Goal: Book appointment/travel/reservation

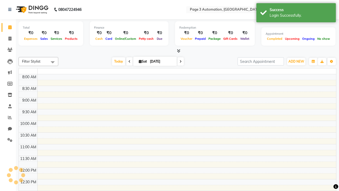
select select "en"
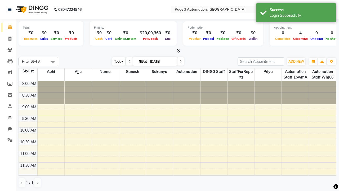
click at [116, 61] on span "Today" at bounding box center [118, 61] width 13 height 8
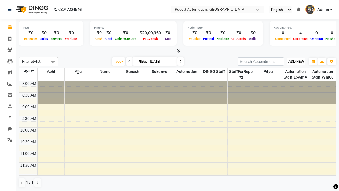
click at [296, 61] on span "ADD NEW" at bounding box center [297, 61] width 16 height 4
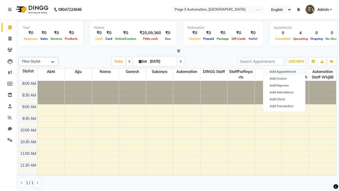
click at [284, 72] on button "Add Appointment" at bounding box center [284, 71] width 42 height 7
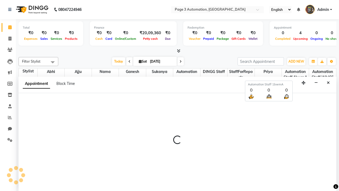
scroll to position [0, 0]
select select "tentative"
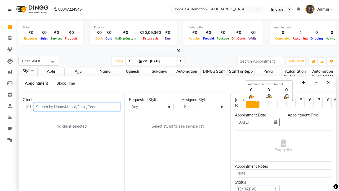
select select "540"
type input "7090909093"
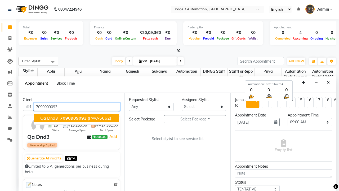
click at [76, 118] on span "7090909093" at bounding box center [73, 117] width 27 height 5
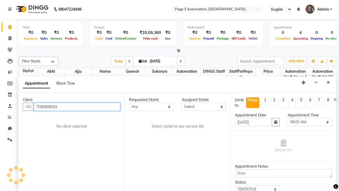
select select "712"
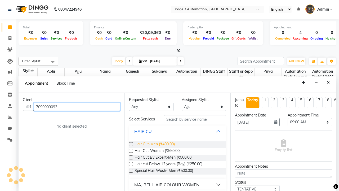
type input "7090909093"
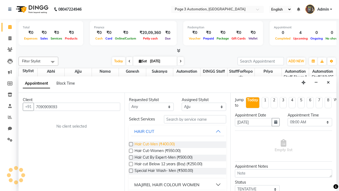
click at [155, 144] on span "Hair Cut-Men (₹400.00)" at bounding box center [155, 144] width 40 height 7
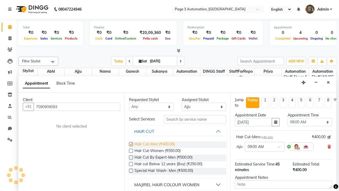
checkbox input "false"
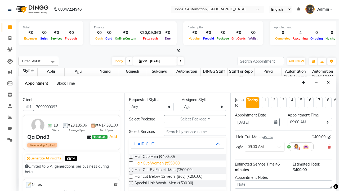
click at [157, 164] on span "Hair Cut-Women (₹550.00)" at bounding box center [158, 163] width 46 height 7
checkbox input "true"
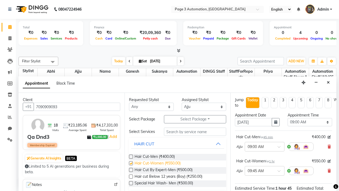
select select "795"
checkbox input "false"
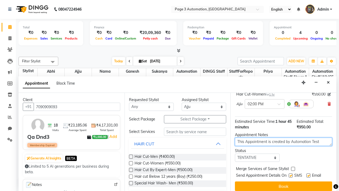
type textarea "This Appointment is created by Automation Test"
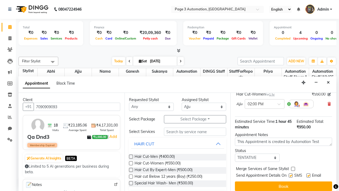
click at [293, 169] on label at bounding box center [293, 169] width 4 height 4
click at [293, 169] on input "checkbox" at bounding box center [292, 169] width 3 height 3
checkbox input "true"
click at [291, 175] on label at bounding box center [291, 175] width 4 height 4
click at [291, 175] on input "checkbox" at bounding box center [290, 175] width 3 height 3
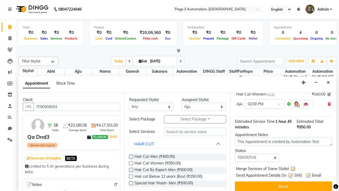
checkbox input "false"
click at [309, 175] on label at bounding box center [309, 175] width 4 height 4
click at [309, 175] on input "checkbox" at bounding box center [308, 175] width 3 height 3
checkbox input "false"
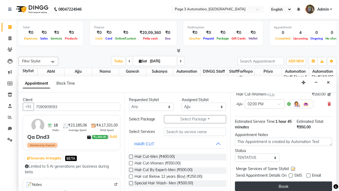
click at [284, 186] on button "Book" at bounding box center [283, 186] width 97 height 10
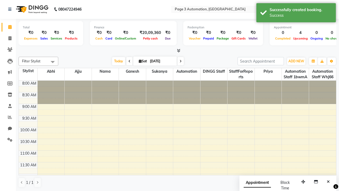
scroll to position [0, 0]
click at [296, 14] on div "Success" at bounding box center [301, 16] width 62 height 6
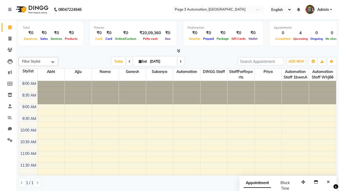
click at [53, 62] on span at bounding box center [52, 62] width 11 height 10
click at [0, 0] on div "Select All" at bounding box center [0, 0] width 0 height 0
checkbox input "true"
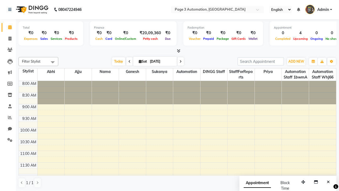
checkbox input "true"
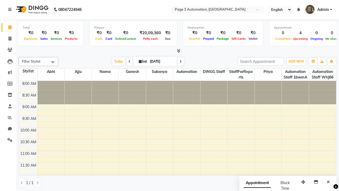
checkbox input "true"
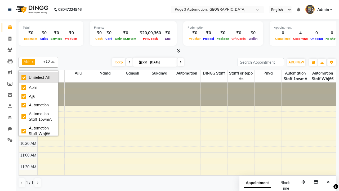
click at [38, 77] on div "UnSelect All" at bounding box center [38, 78] width 34 height 6
checkbox input "false"
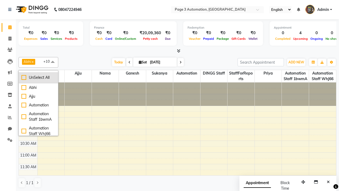
checkbox input "false"
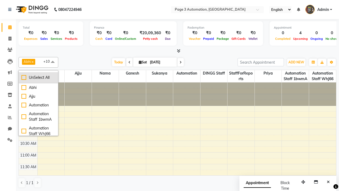
checkbox input "false"
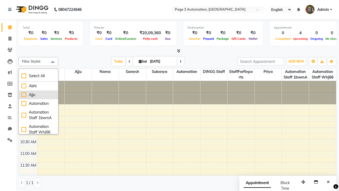
click at [38, 95] on div "Ajju" at bounding box center [38, 95] width 34 height 6
checkbox input "true"
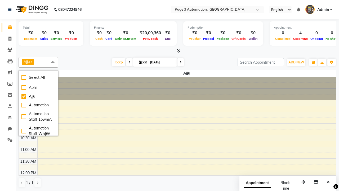
click at [53, 62] on span at bounding box center [52, 62] width 11 height 10
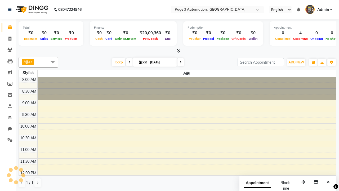
select select "7"
